Goal: Information Seeking & Learning: Learn about a topic

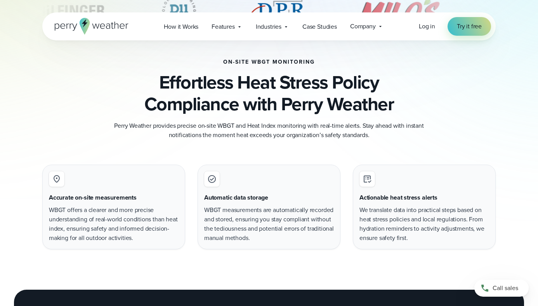
scroll to position [439, 0]
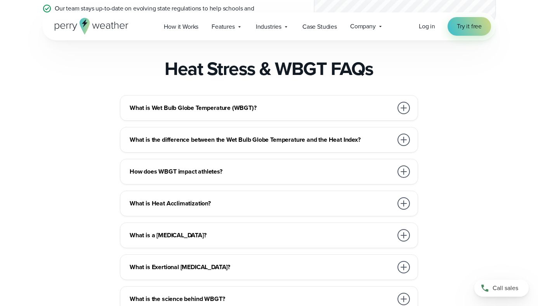
scroll to position [1211, 0]
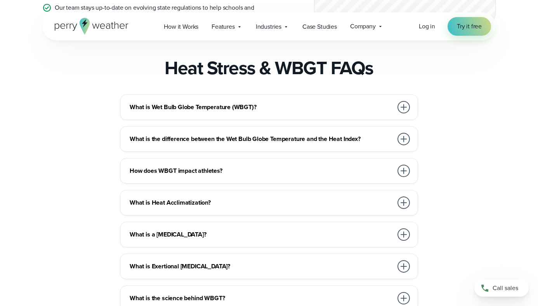
click at [387, 144] on h3 "What is the difference between the Wet Bulb Globe Temperature and the Heat Inde…" at bounding box center [261, 138] width 263 height 9
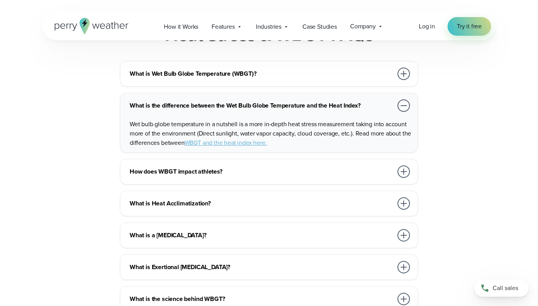
scroll to position [1243, 0]
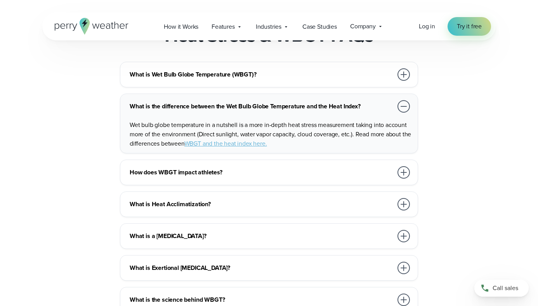
click at [237, 148] on link "WBGT and the heat index here." at bounding box center [225, 143] width 83 height 9
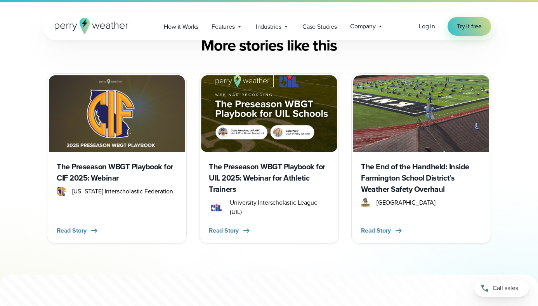
scroll to position [3023, 0]
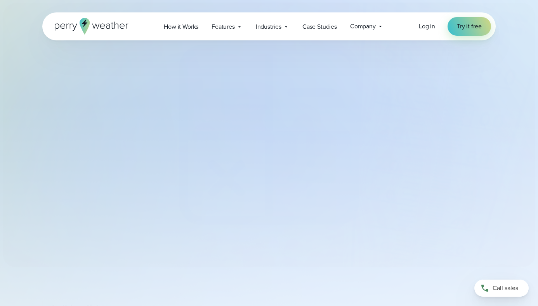
select select "***"
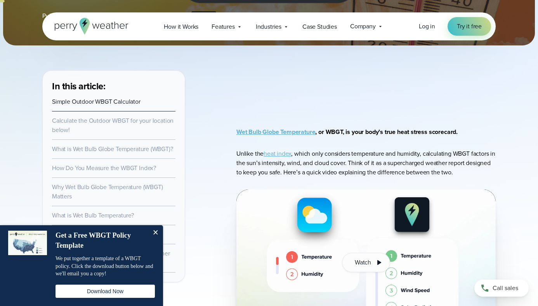
scroll to position [240, 0]
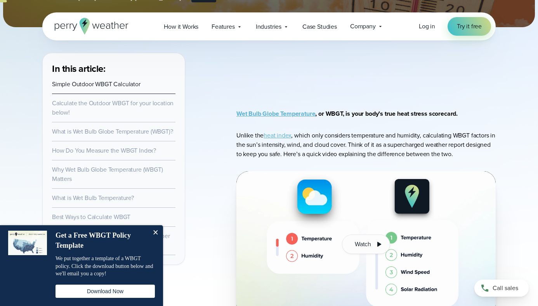
click at [282, 137] on link "heat index" at bounding box center [278, 135] width 28 height 9
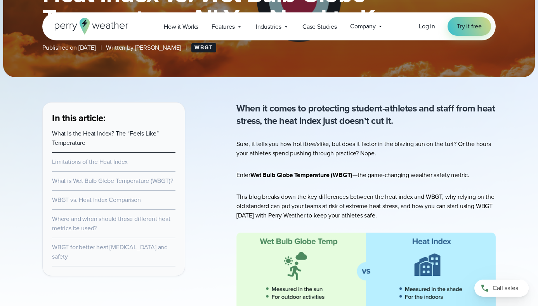
scroll to position [194, 0]
